Goal: Information Seeking & Learning: Learn about a topic

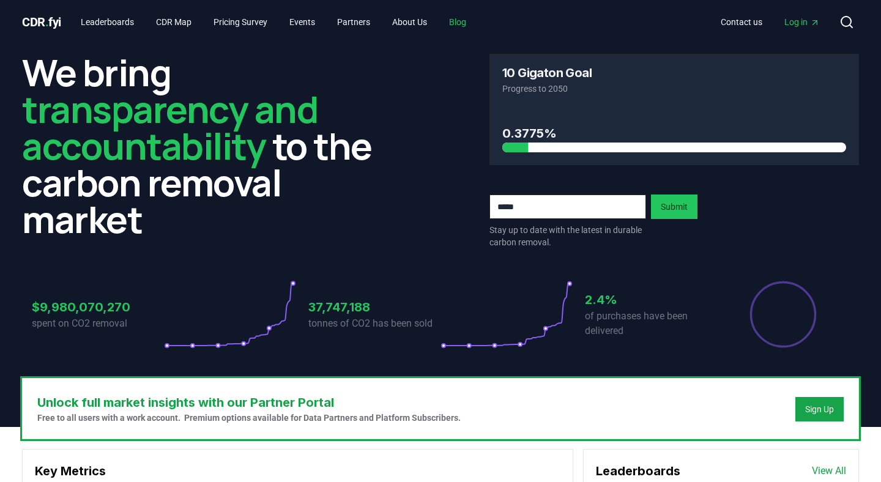
click at [476, 17] on link "Blog" at bounding box center [457, 22] width 37 height 22
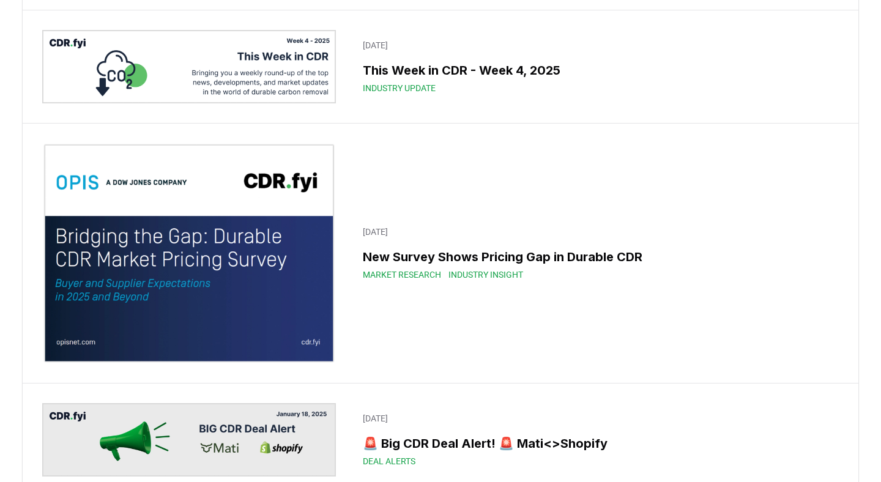
scroll to position [8056, 0]
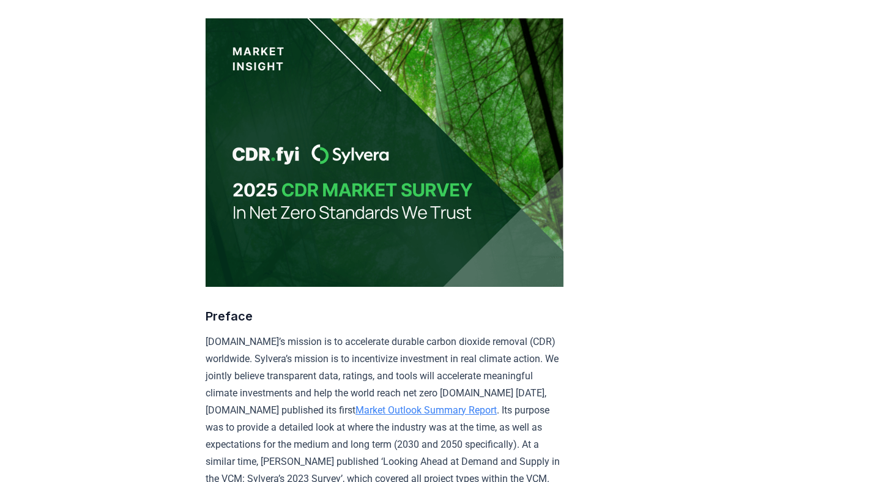
scroll to position [363, 0]
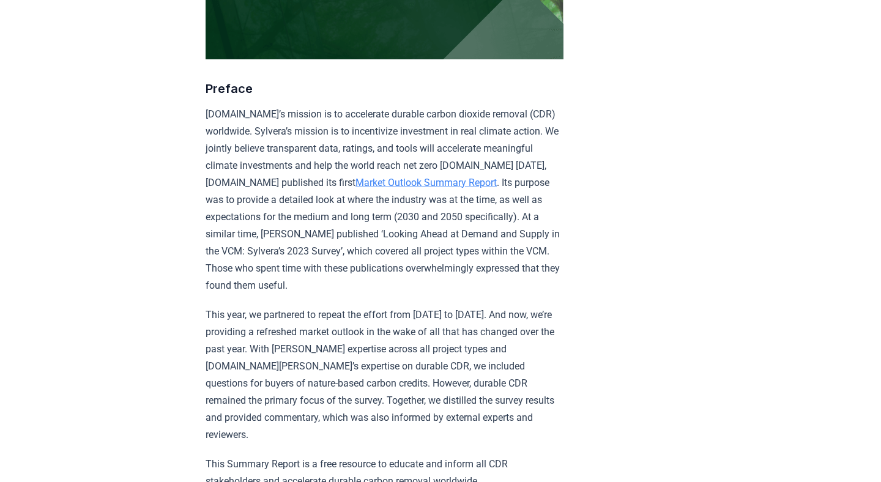
click at [459, 226] on p "CDR.fyi’s mission is to accelerate durable carbon dioxide removal (CDR) worldwi…" at bounding box center [385, 200] width 358 height 188
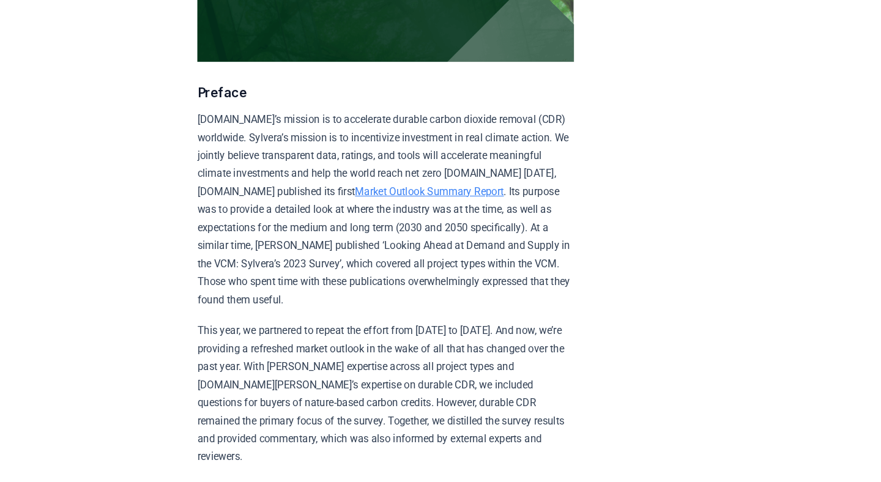
scroll to position [352, 0]
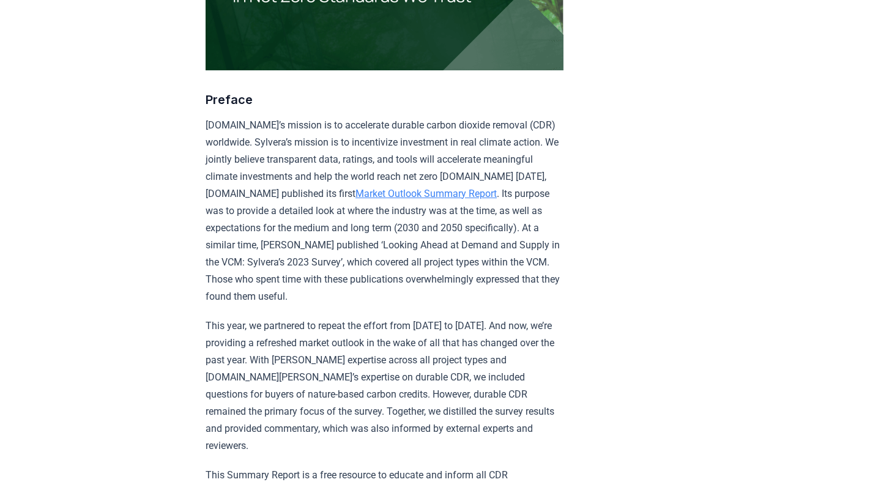
click at [365, 204] on p "CDR.fyi’s mission is to accelerate durable carbon dioxide removal (CDR) worldwi…" at bounding box center [385, 211] width 358 height 188
drag, startPoint x: 363, startPoint y: 209, endPoint x: 385, endPoint y: 210, distance: 22.1
click at [385, 210] on p "CDR.fyi’s mission is to accelerate durable carbon dioxide removal (CDR) worldwi…" at bounding box center [385, 211] width 358 height 188
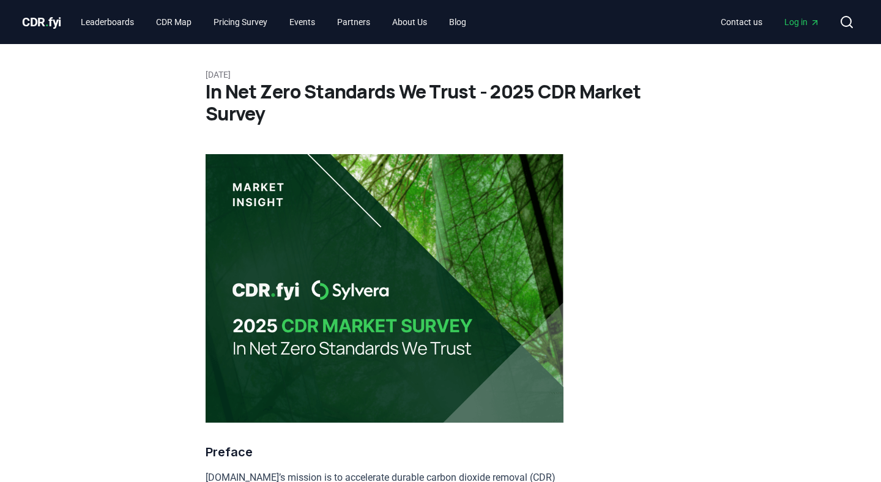
scroll to position [62, 0]
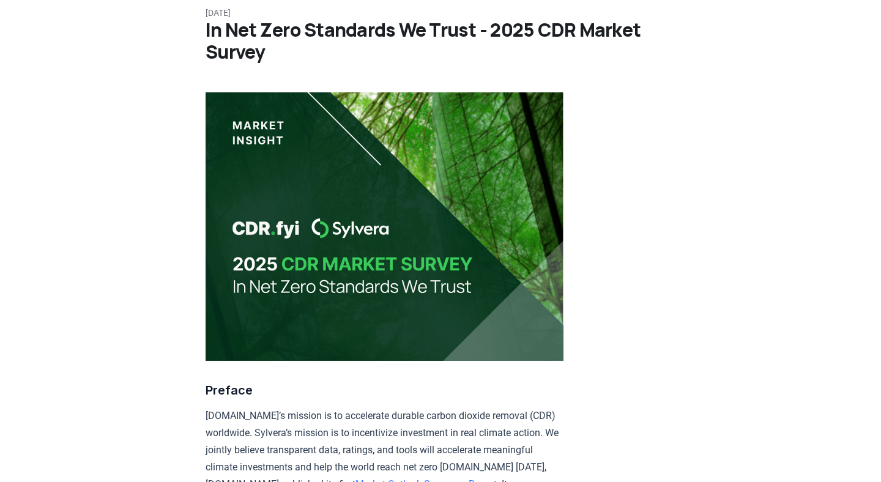
click at [429, 308] on img at bounding box center [385, 226] width 358 height 269
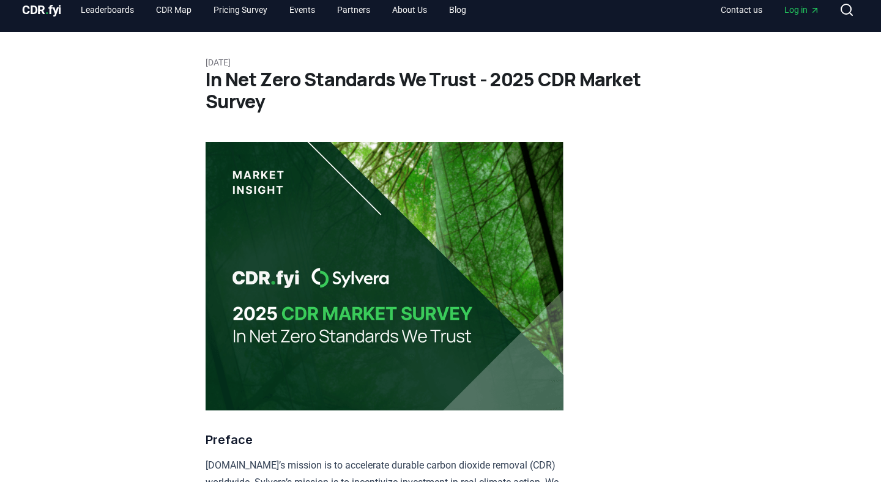
scroll to position [0, 0]
